Goal: Book appointment/travel/reservation

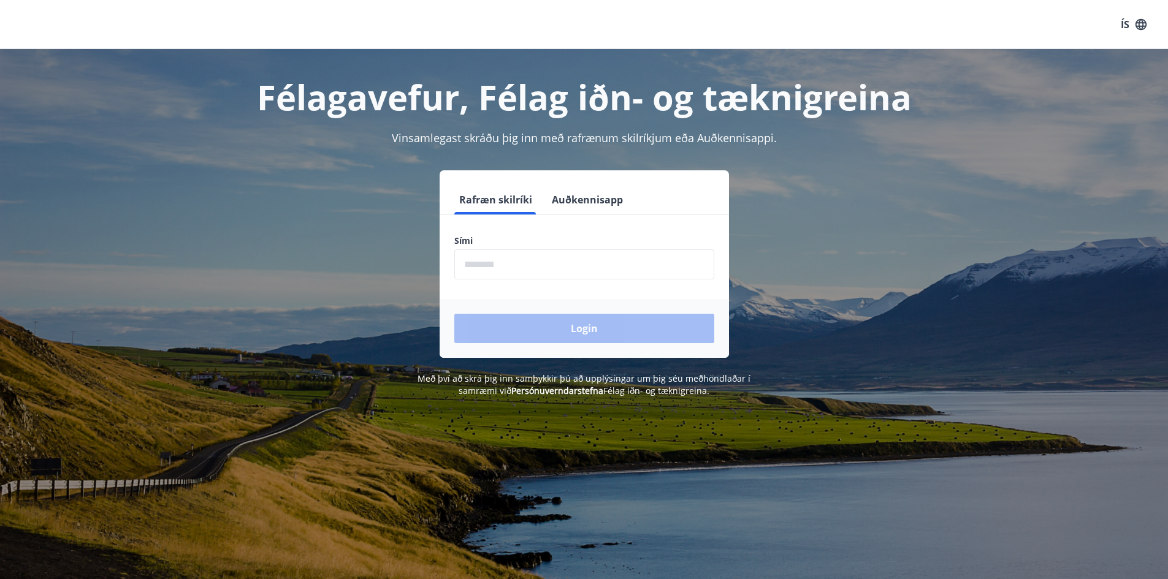
click at [474, 256] on input "phone" at bounding box center [584, 264] width 260 height 30
click at [607, 264] on input "phone" at bounding box center [584, 264] width 260 height 30
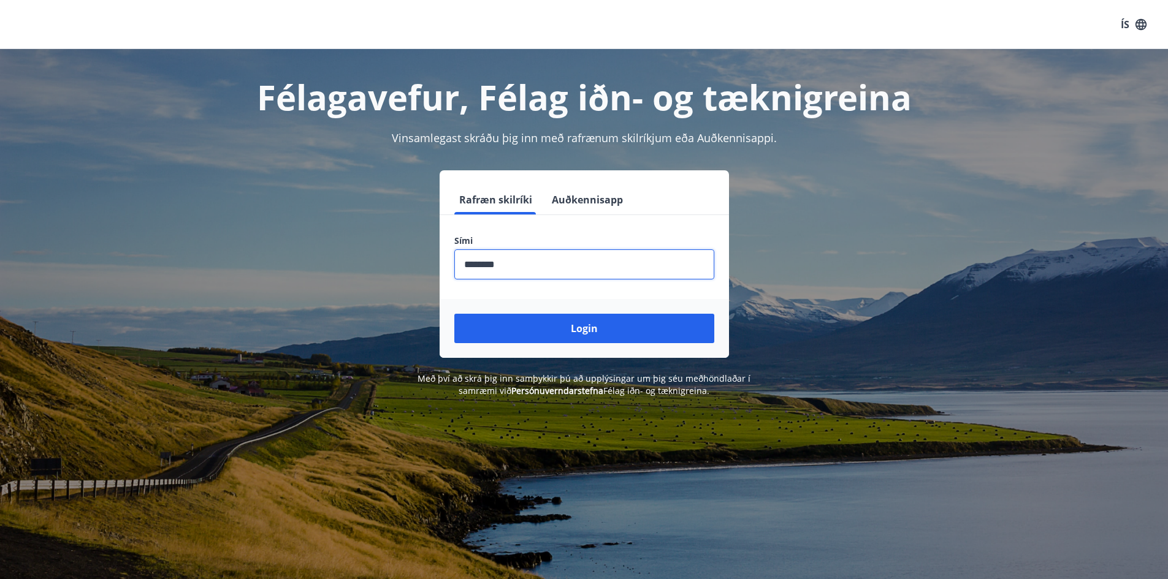
type input "********"
click at [454, 314] on button "Login" at bounding box center [584, 328] width 260 height 29
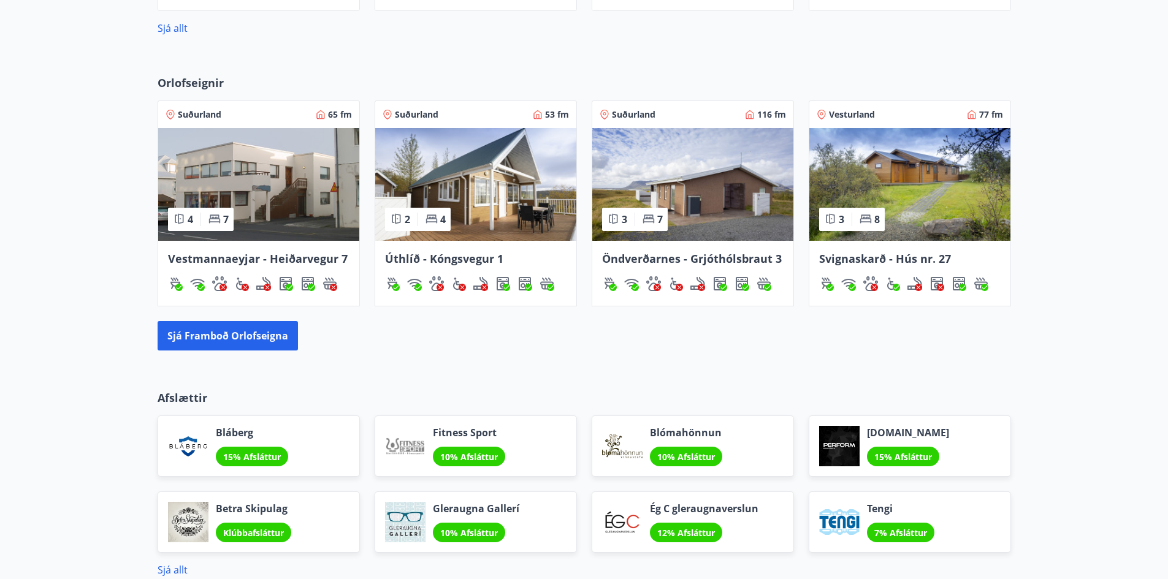
scroll to position [489, 0]
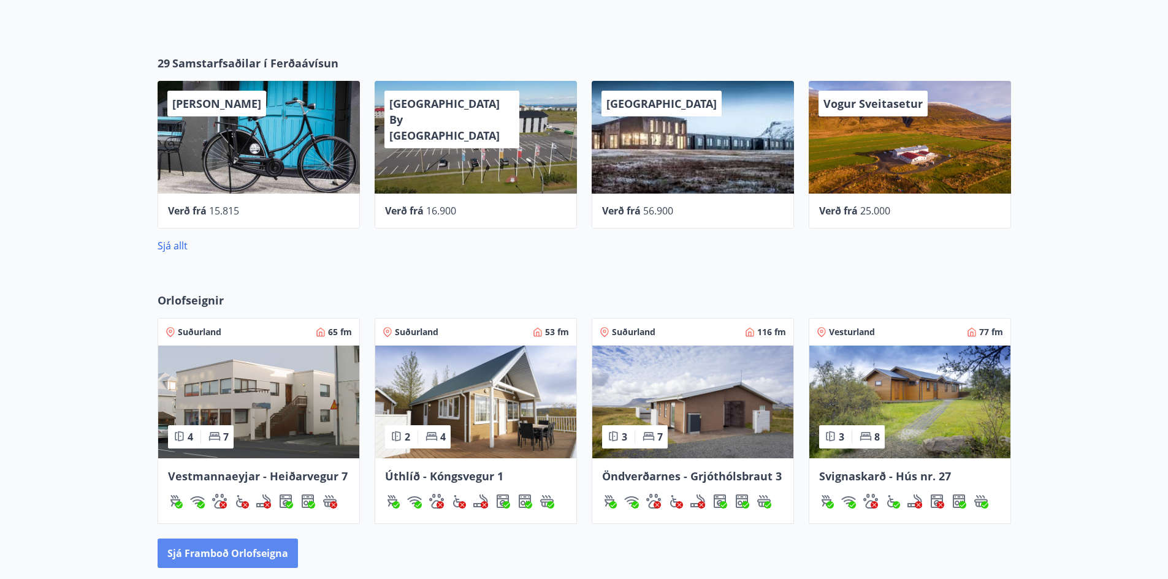
click at [232, 548] on button "Sjá framboð orlofseigna" at bounding box center [228, 553] width 140 height 29
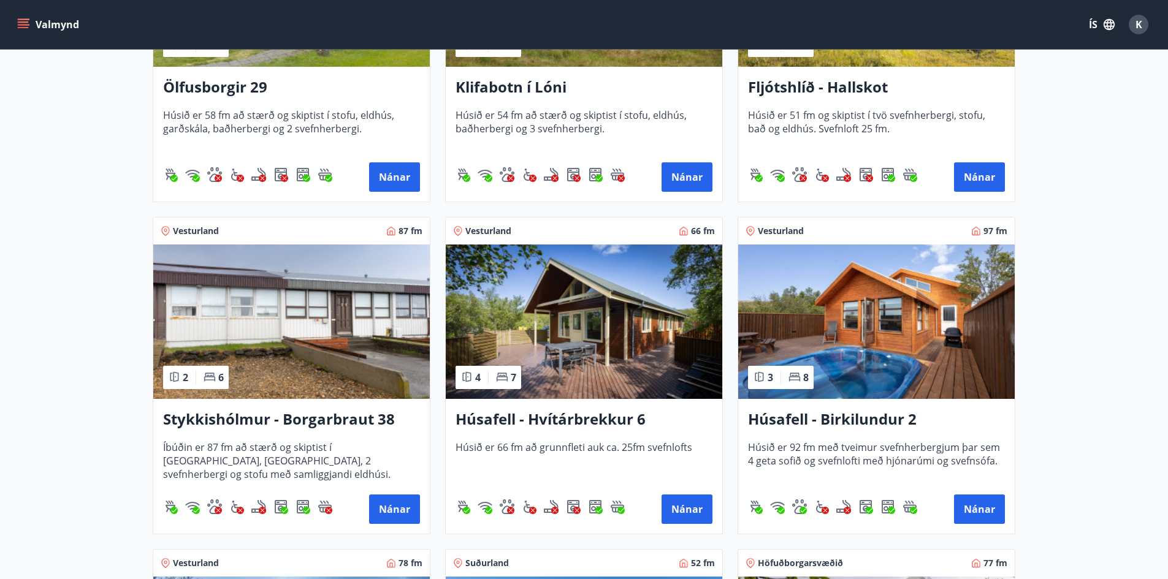
scroll to position [368, 0]
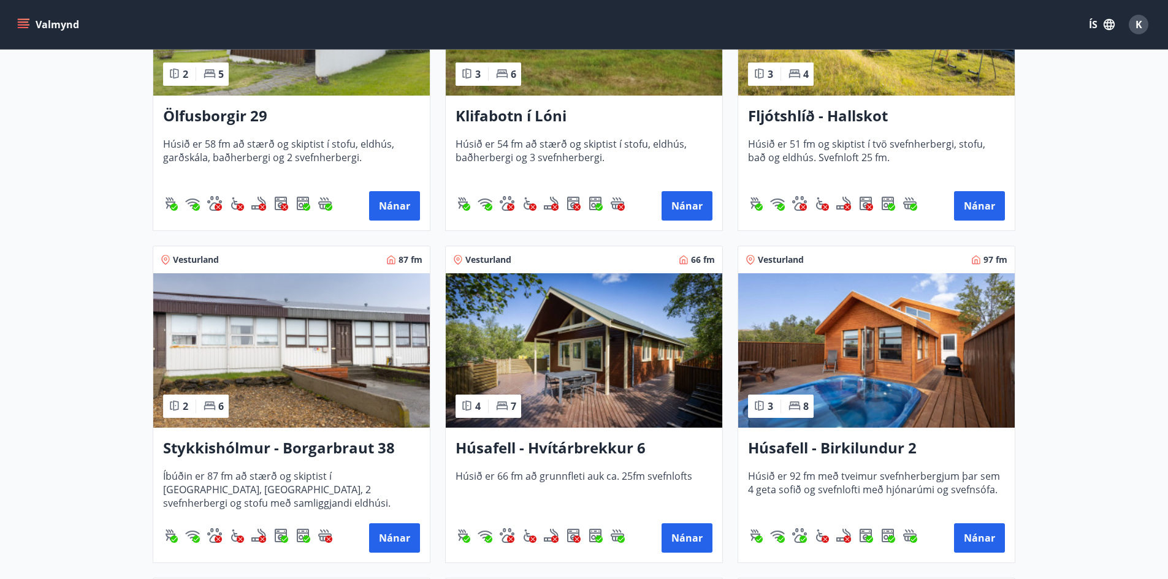
click at [871, 352] on img at bounding box center [876, 350] width 276 height 154
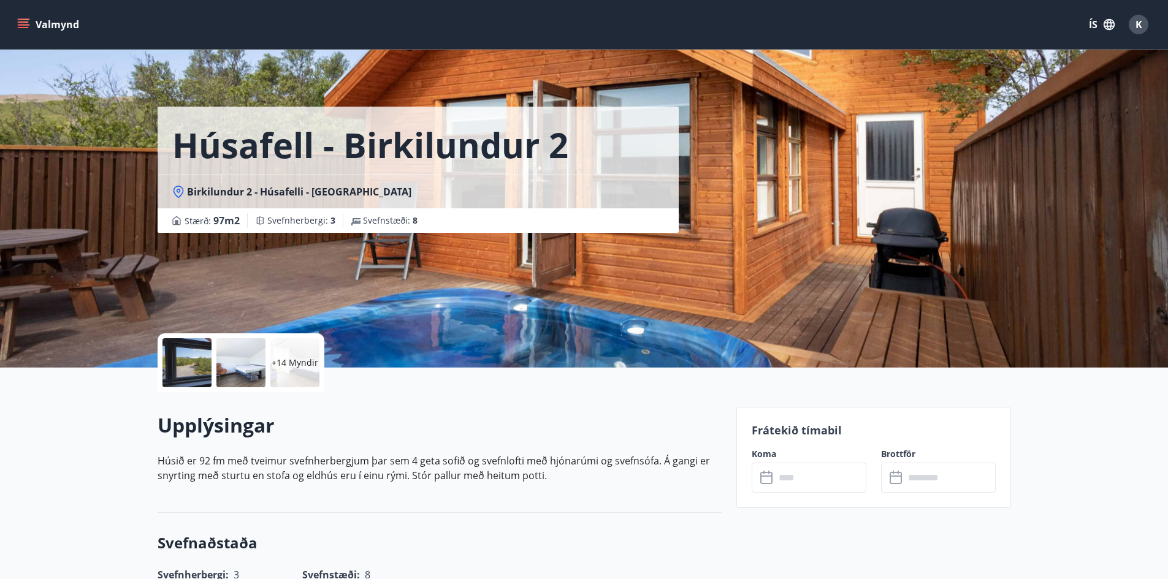
click at [293, 359] on p "+14 Myndir" at bounding box center [295, 363] width 47 height 12
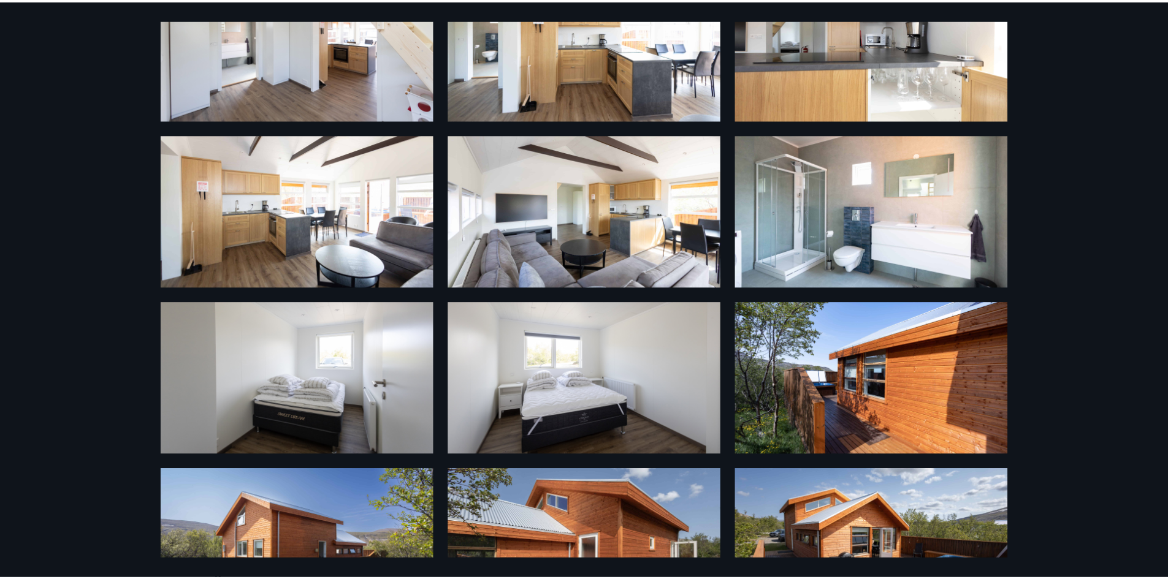
scroll to position [179, 0]
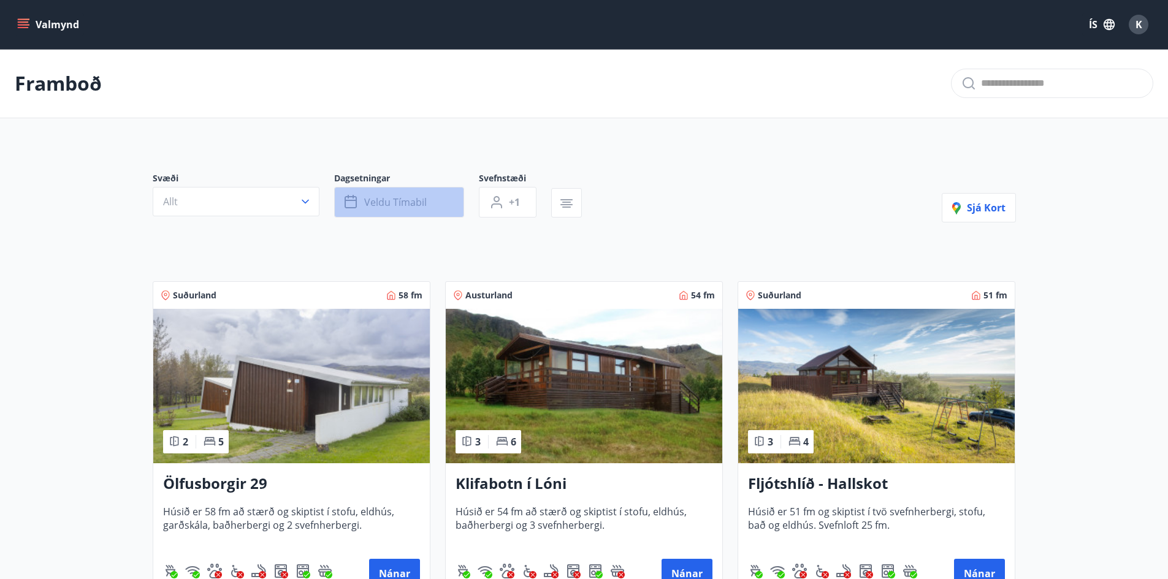
click at [428, 194] on button "Veldu tímabil" at bounding box center [399, 202] width 130 height 31
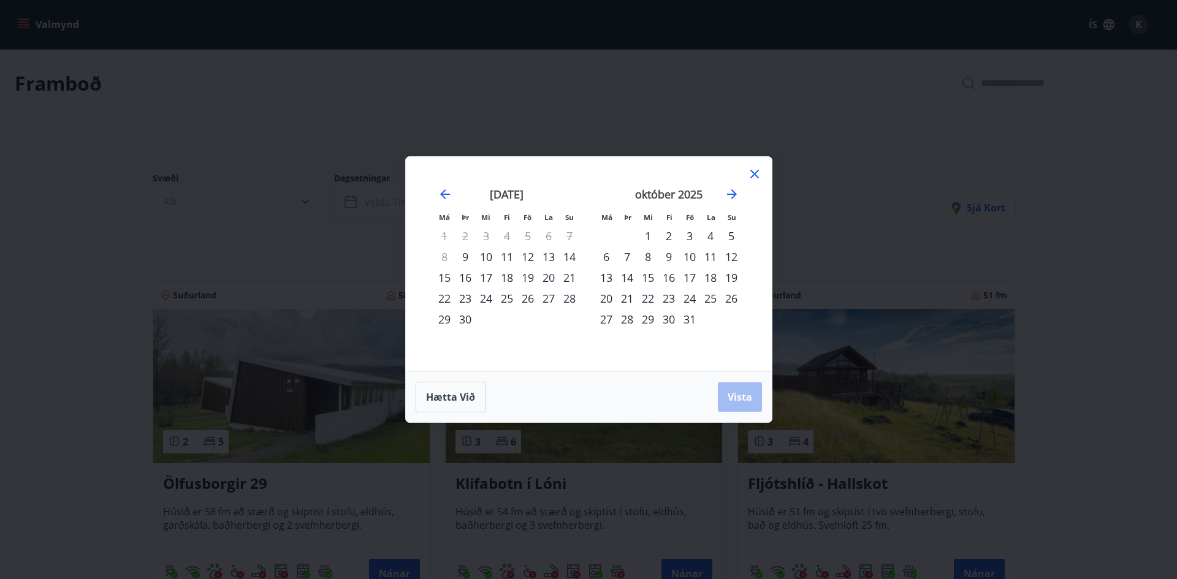
click at [632, 275] on div "14" at bounding box center [627, 277] width 21 height 21
click at [674, 278] on div "16" at bounding box center [668, 277] width 21 height 21
click at [630, 283] on div "14" at bounding box center [627, 277] width 21 height 21
click at [660, 283] on div "16" at bounding box center [668, 277] width 21 height 21
click at [627, 293] on div "21" at bounding box center [627, 298] width 21 height 21
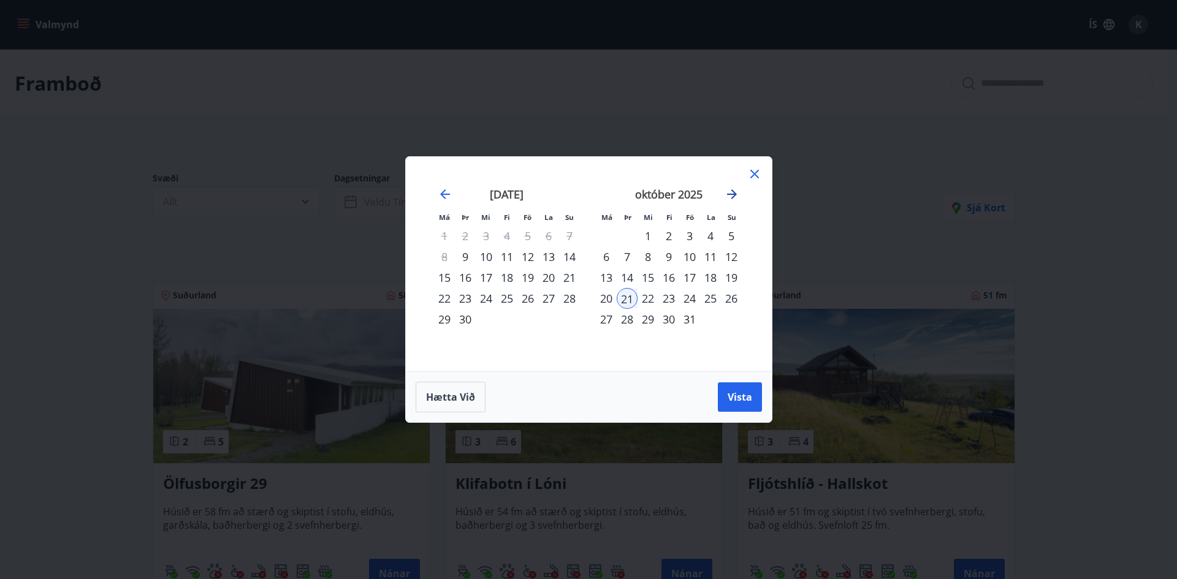
click at [731, 197] on icon "Move forward to switch to the next month." at bounding box center [731, 194] width 15 height 15
click at [528, 277] on div "14" at bounding box center [527, 277] width 21 height 21
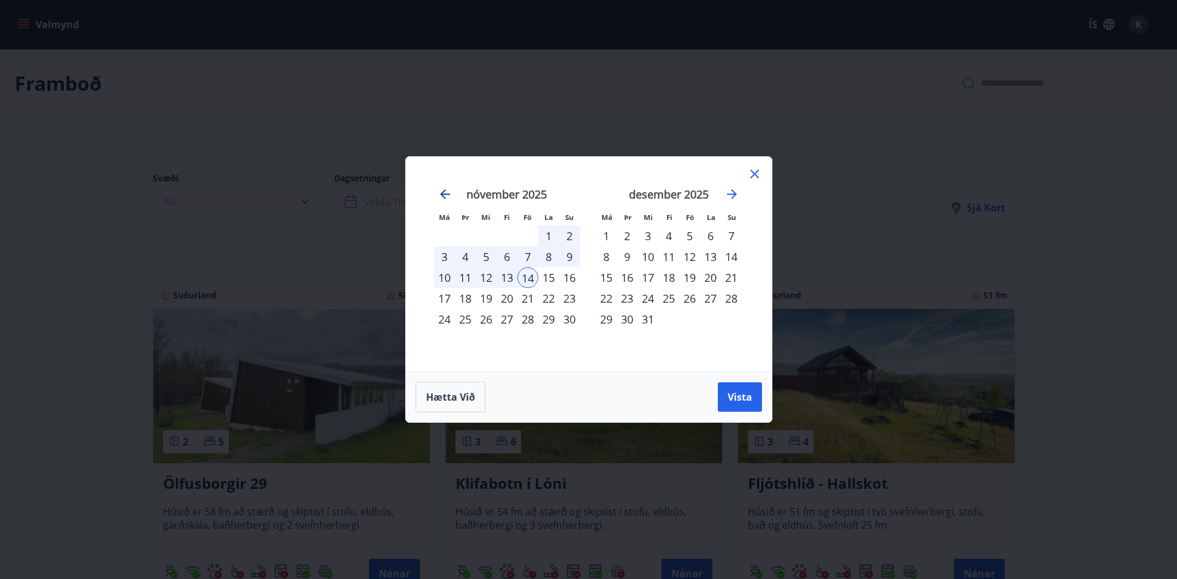
click at [441, 192] on icon "Move backward to switch to the previous month." at bounding box center [445, 194] width 15 height 15
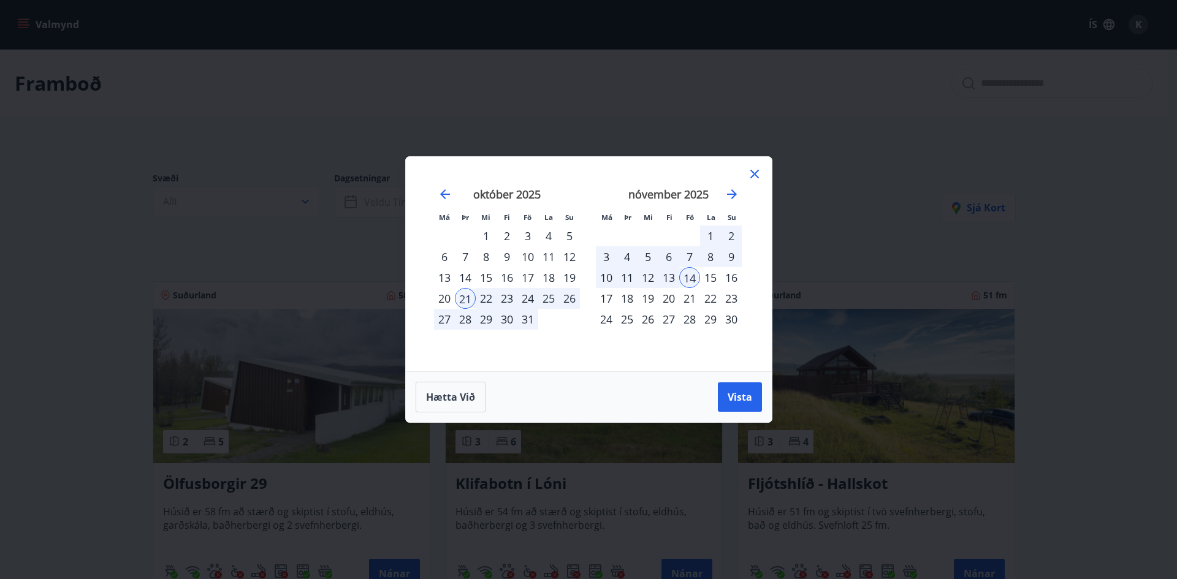
click at [466, 300] on div "21" at bounding box center [465, 298] width 21 height 21
drag, startPoint x: 718, startPoint y: 276, endPoint x: 708, endPoint y: 277, distance: 9.9
click at [713, 277] on div "15" at bounding box center [710, 277] width 21 height 21
click at [692, 277] on div "14" at bounding box center [689, 277] width 21 height 21
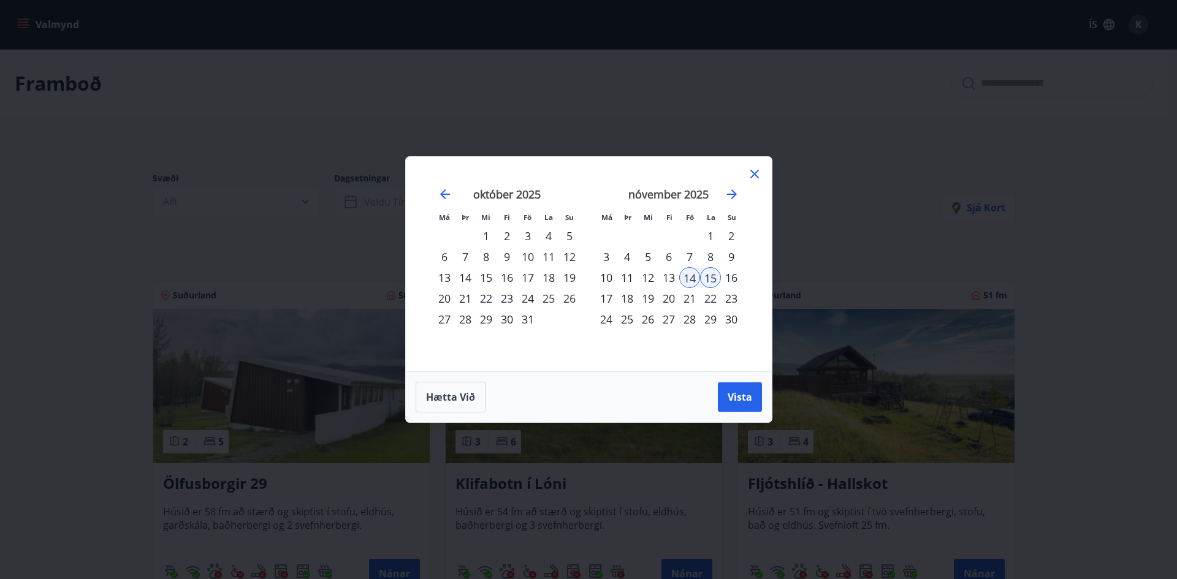
click at [709, 287] on div "15" at bounding box center [710, 277] width 21 height 21
click at [735, 192] on icon "Move forward to switch to the next month." at bounding box center [731, 194] width 15 height 15
click at [544, 273] on div "15" at bounding box center [548, 277] width 21 height 21
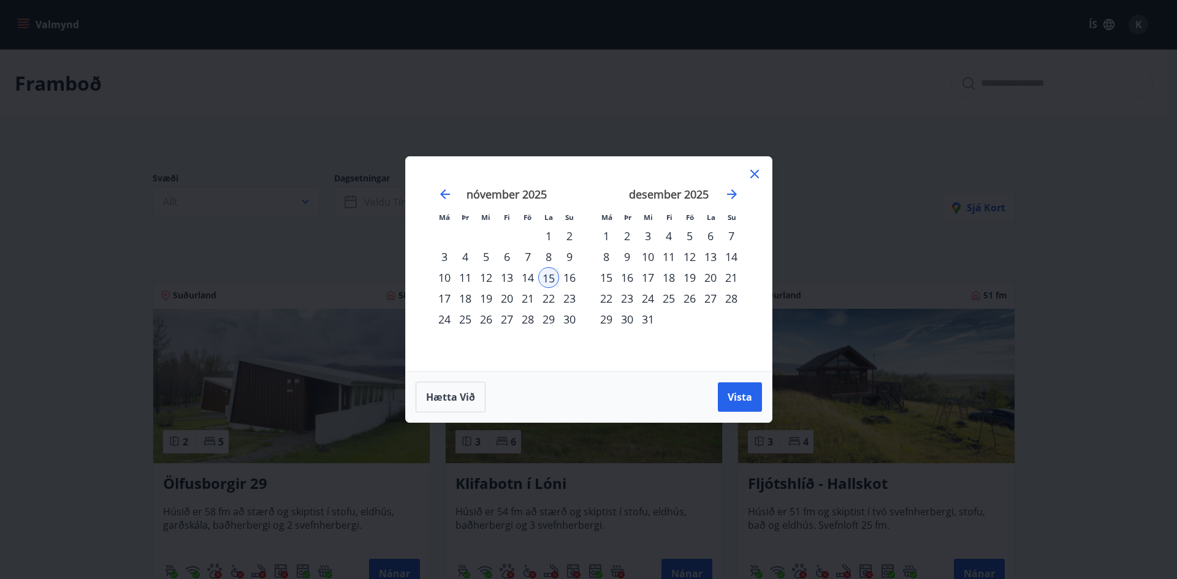
click at [531, 282] on div "14" at bounding box center [527, 277] width 21 height 21
click at [531, 280] on div "14" at bounding box center [527, 277] width 21 height 21
click at [531, 276] on div "14" at bounding box center [527, 277] width 21 height 21
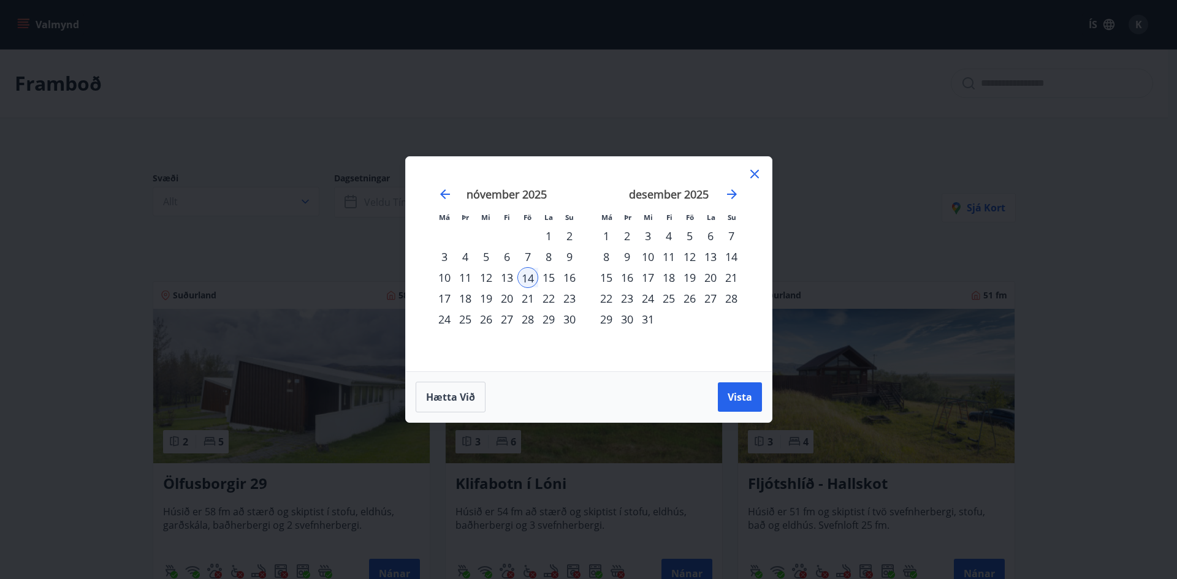
click at [544, 275] on div "15" at bounding box center [548, 277] width 21 height 21
click at [533, 284] on div "14" at bounding box center [527, 277] width 21 height 21
click at [547, 279] on div "15" at bounding box center [548, 277] width 21 height 21
click at [520, 279] on div "14" at bounding box center [527, 277] width 21 height 21
click at [546, 276] on div "15" at bounding box center [548, 277] width 21 height 21
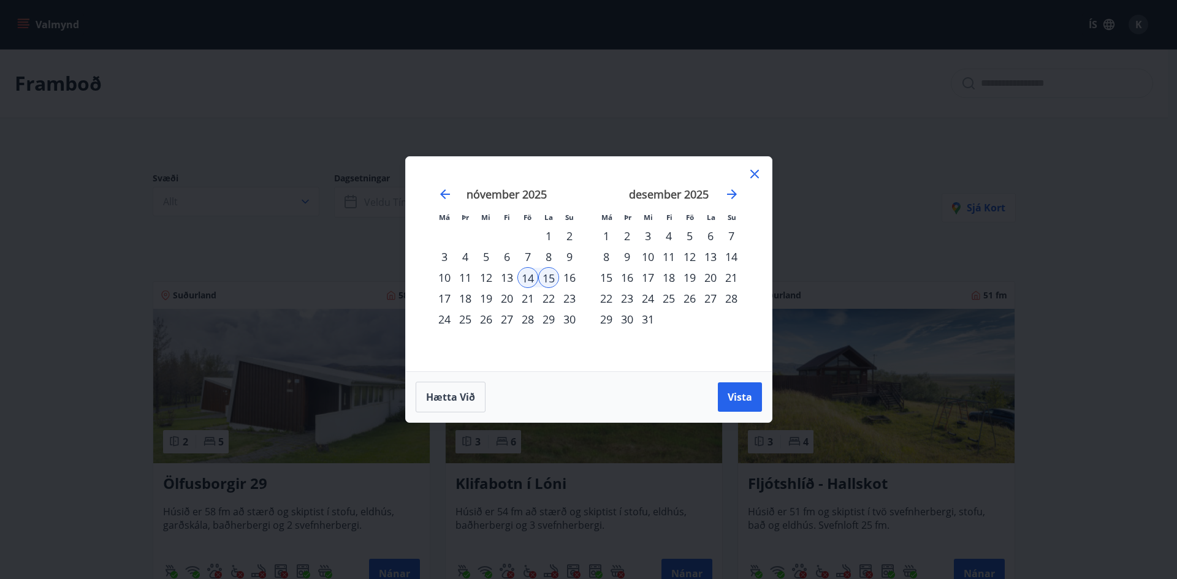
click at [446, 297] on div "17" at bounding box center [444, 298] width 21 height 21
click at [528, 276] on div "14" at bounding box center [527, 277] width 21 height 21
click at [438, 292] on div "17" at bounding box center [444, 298] width 21 height 21
click at [729, 389] on button "Vista" at bounding box center [740, 396] width 44 height 29
